Goal: Task Accomplishment & Management: Manage account settings

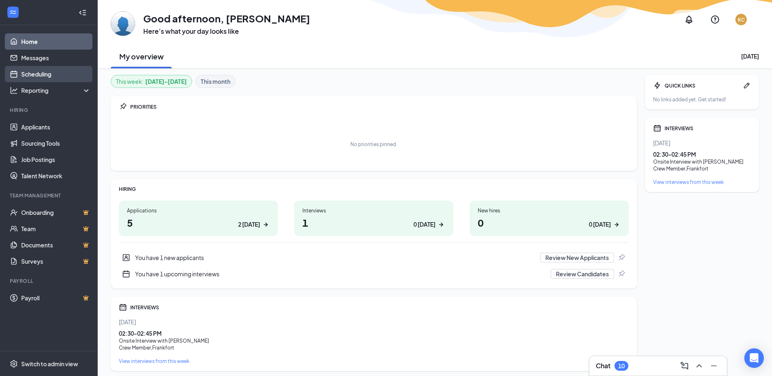
click at [54, 68] on link "Scheduling" at bounding box center [56, 74] width 70 height 16
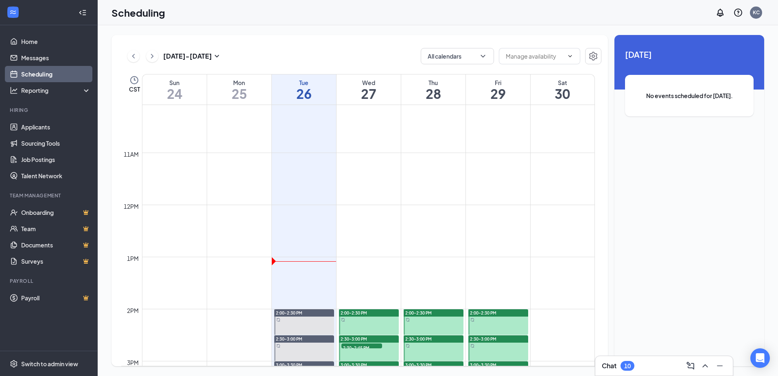
scroll to position [685, 0]
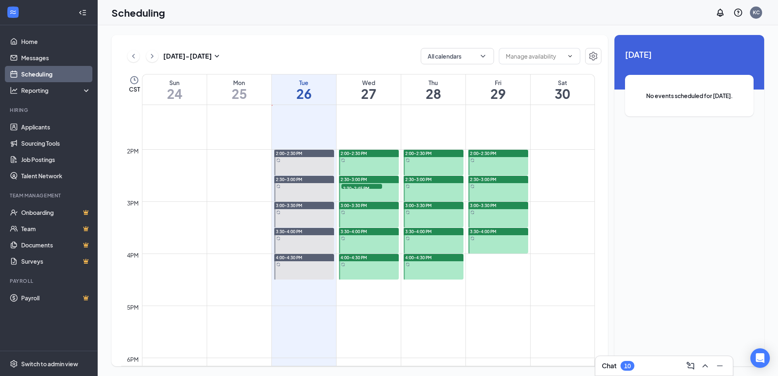
click at [375, 188] on span "2:30-2:45 PM" at bounding box center [361, 188] width 41 height 8
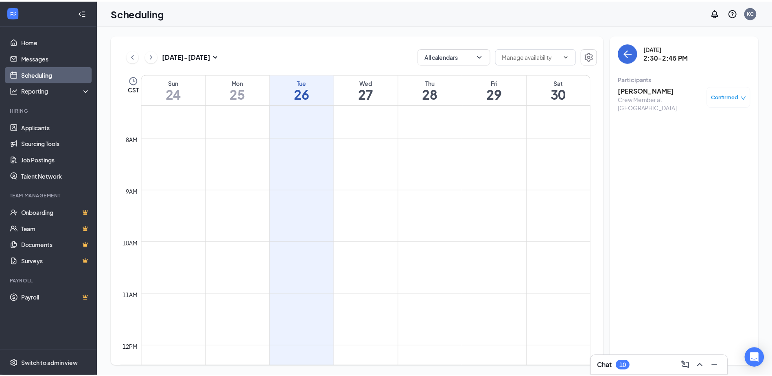
scroll to position [319, 0]
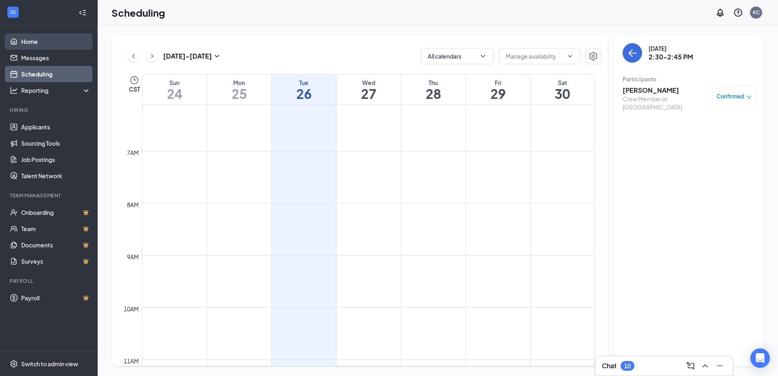
drag, startPoint x: 36, startPoint y: 46, endPoint x: 48, endPoint y: 37, distance: 14.9
click at [36, 46] on link "Home" at bounding box center [56, 41] width 70 height 16
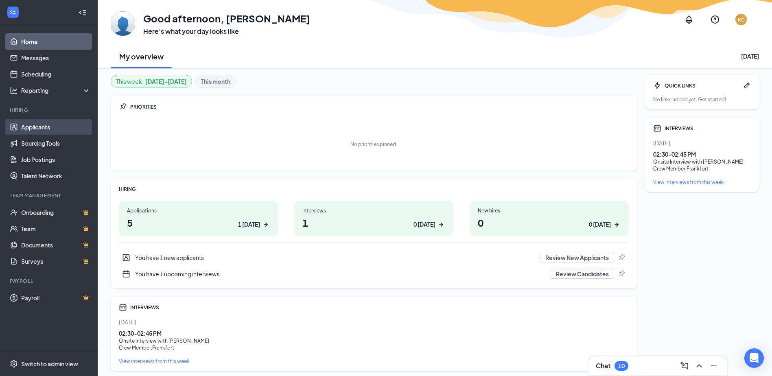
click at [53, 129] on link "Applicants" at bounding box center [56, 127] width 70 height 16
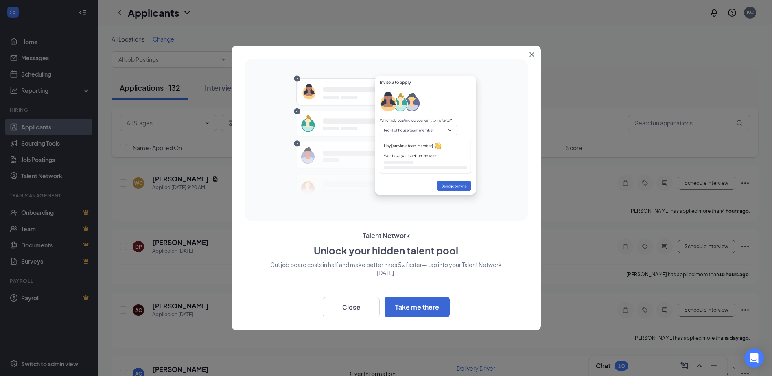
click at [530, 59] on button "Close" at bounding box center [533, 53] width 15 height 15
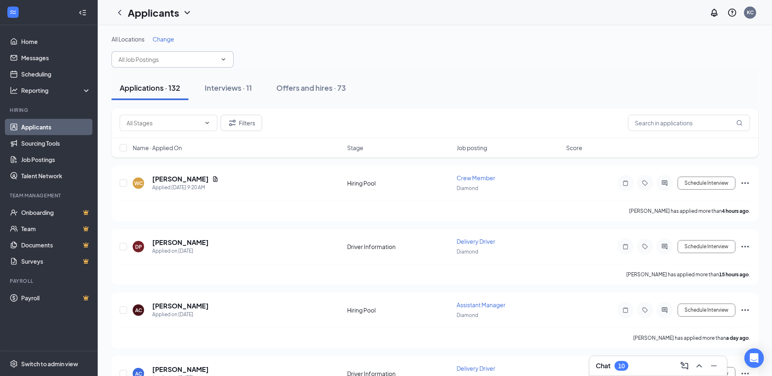
click at [148, 56] on input "text" at bounding box center [167, 59] width 98 height 9
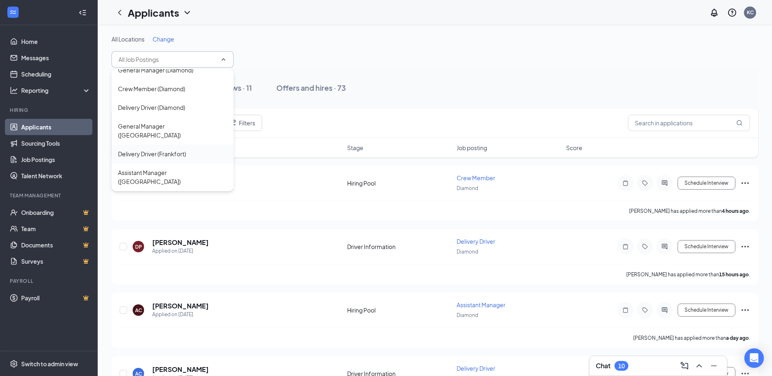
scroll to position [46, 0]
click at [170, 127] on div "General Manager ([GEOGRAPHIC_DATA])" at bounding box center [172, 130] width 109 height 18
type input "General Manager ([GEOGRAPHIC_DATA])"
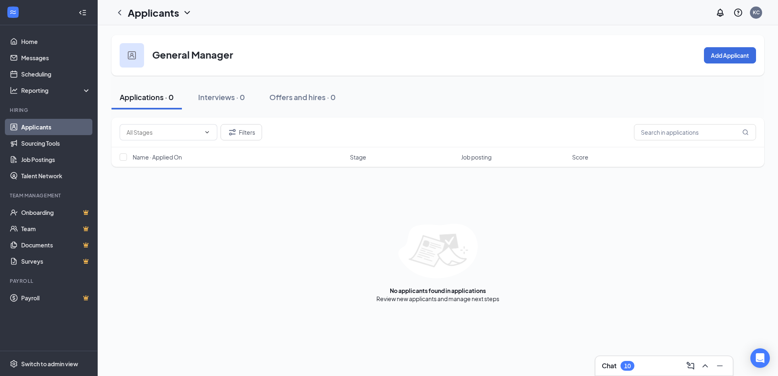
click at [159, 14] on h1 "Applicants" at bounding box center [153, 13] width 51 height 14
drag, startPoint x: 100, startPoint y: 71, endPoint x: 101, endPoint y: 64, distance: 6.7
click at [100, 71] on div "General Manager Add Applicant Applications · 0 Interviews · 0 Offers and hires …" at bounding box center [438, 168] width 681 height 287
click at [116, 14] on icon "ChevronLeft" at bounding box center [120, 13] width 10 height 10
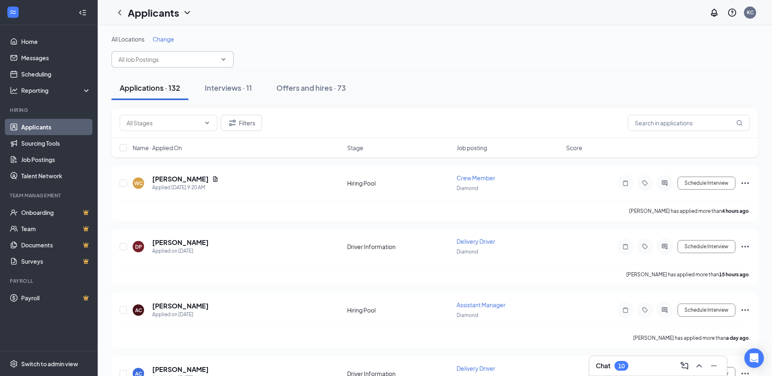
click at [153, 60] on input "text" at bounding box center [167, 59] width 98 height 9
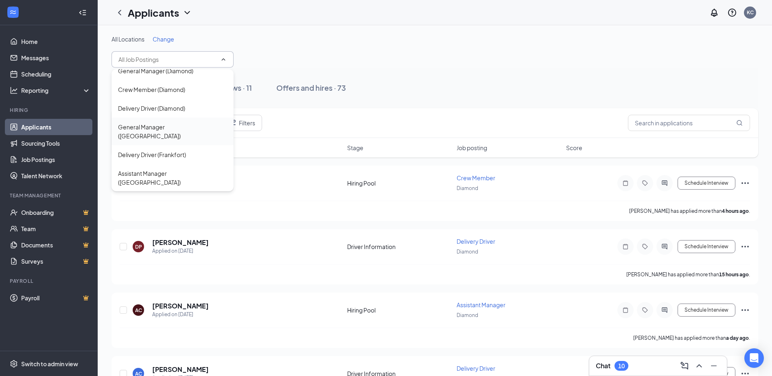
scroll to position [46, 0]
click at [169, 168] on div "Assistant Manager ([GEOGRAPHIC_DATA])" at bounding box center [172, 177] width 109 height 18
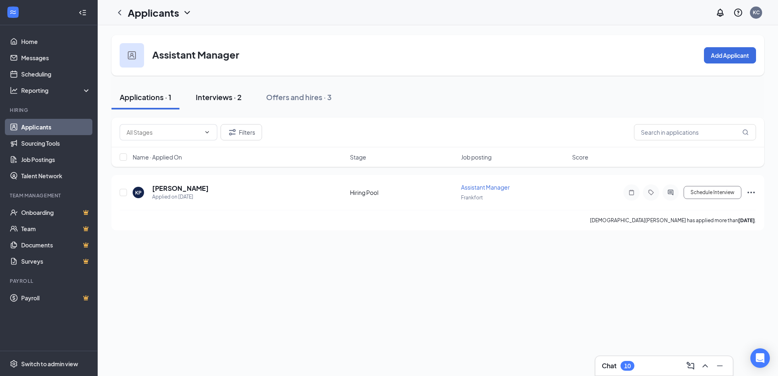
click at [205, 101] on div "Interviews · 2" at bounding box center [219, 97] width 46 height 10
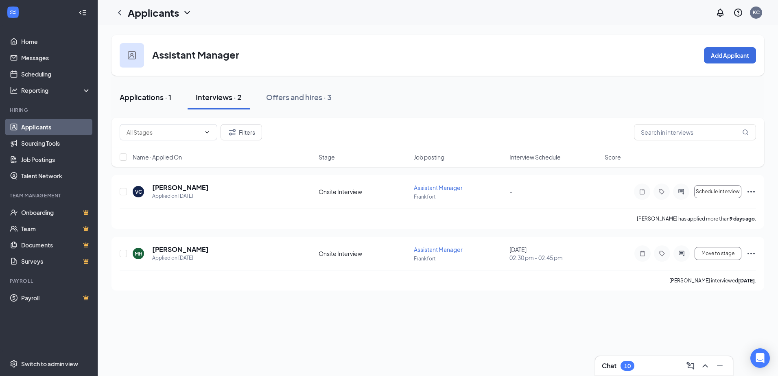
click at [166, 104] on button "Applications · 1" at bounding box center [146, 97] width 68 height 24
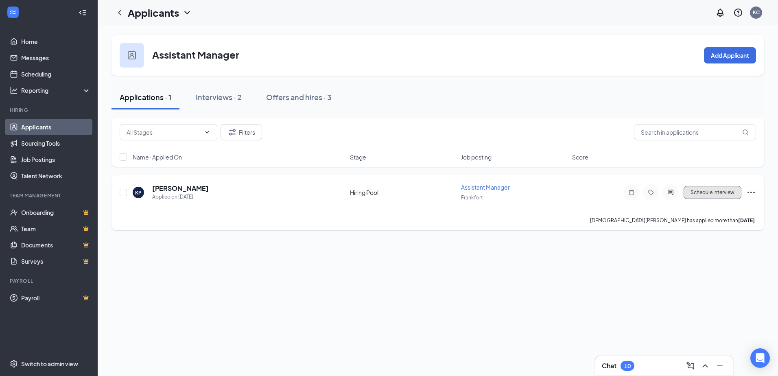
click at [703, 195] on button "Schedule Interview" at bounding box center [713, 192] width 58 height 13
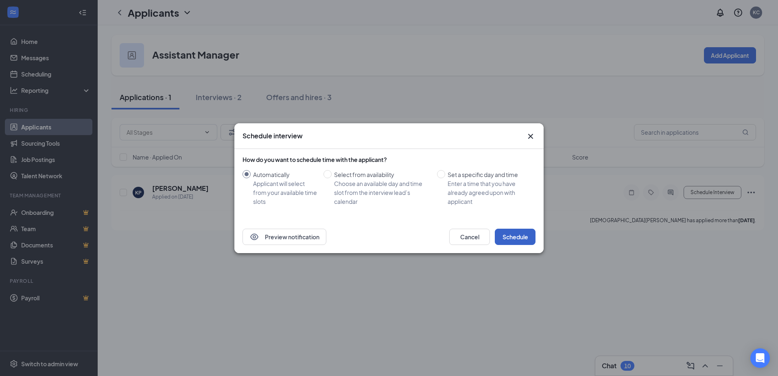
click at [511, 240] on button "Schedule" at bounding box center [515, 237] width 41 height 16
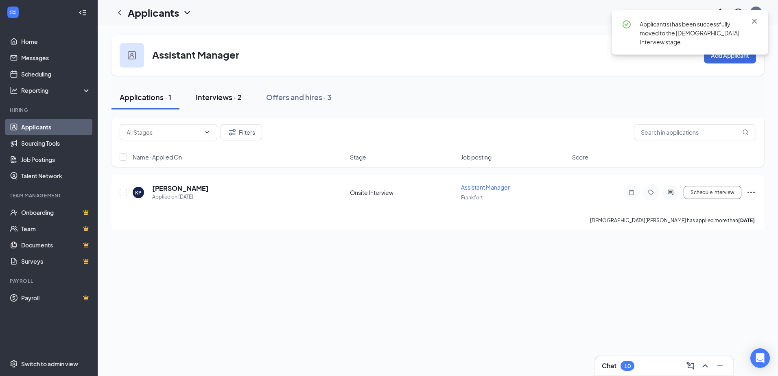
click at [199, 98] on div "Interviews · 2" at bounding box center [219, 97] width 46 height 10
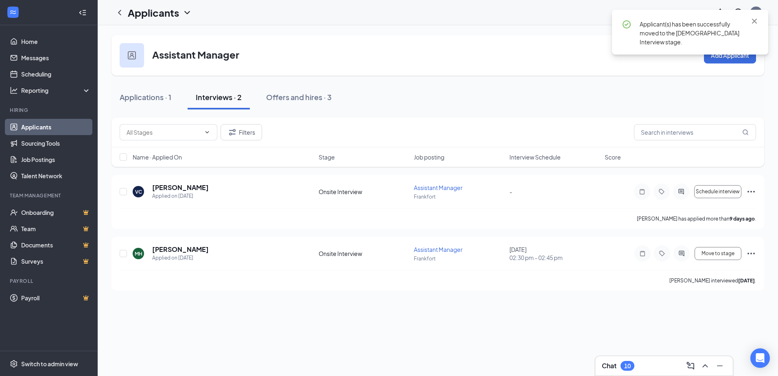
click at [341, 103] on div "Applications · 1 Interviews · 2 Offers and hires · 3" at bounding box center [438, 97] width 653 height 24
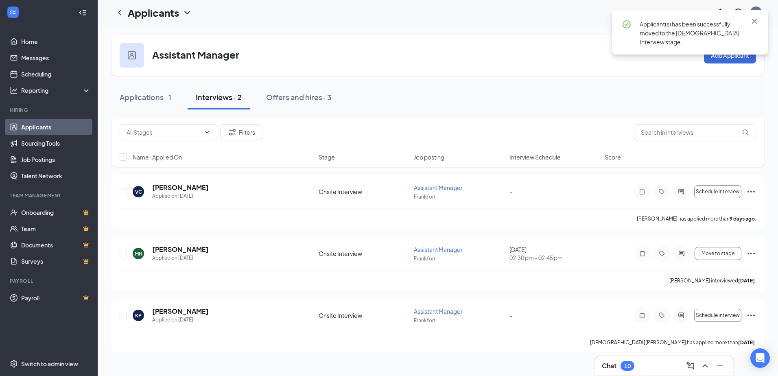
click at [309, 109] on div "Applications · 1 Interviews · 2 Offers and hires · 3" at bounding box center [438, 97] width 653 height 41
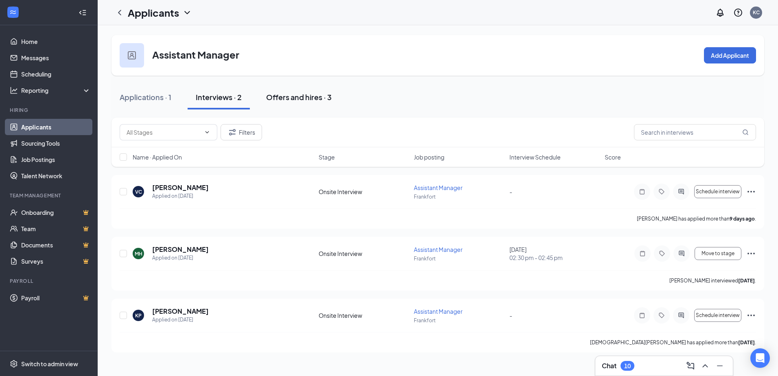
click at [304, 98] on div "Offers and hires · 3" at bounding box center [299, 97] width 66 height 10
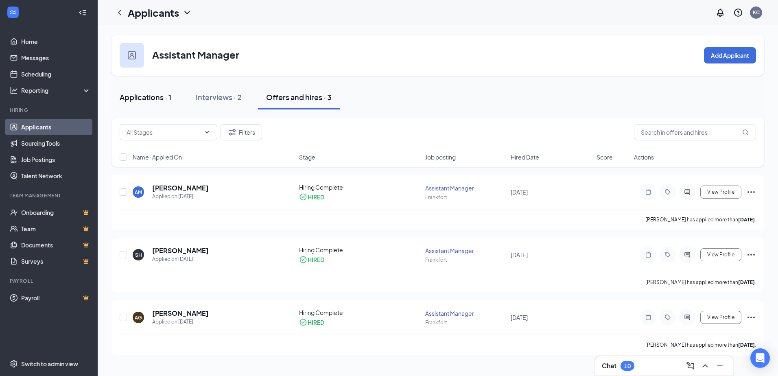
click at [137, 96] on div "Applications · 1" at bounding box center [146, 97] width 52 height 10
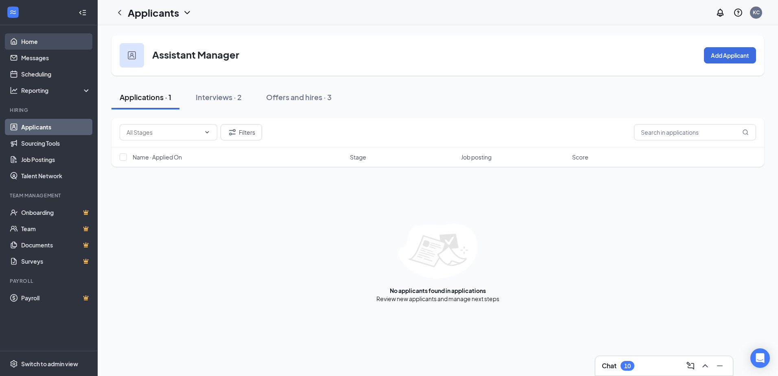
click at [46, 37] on link "Home" at bounding box center [56, 41] width 70 height 16
